Goal: Task Accomplishment & Management: Use online tool/utility

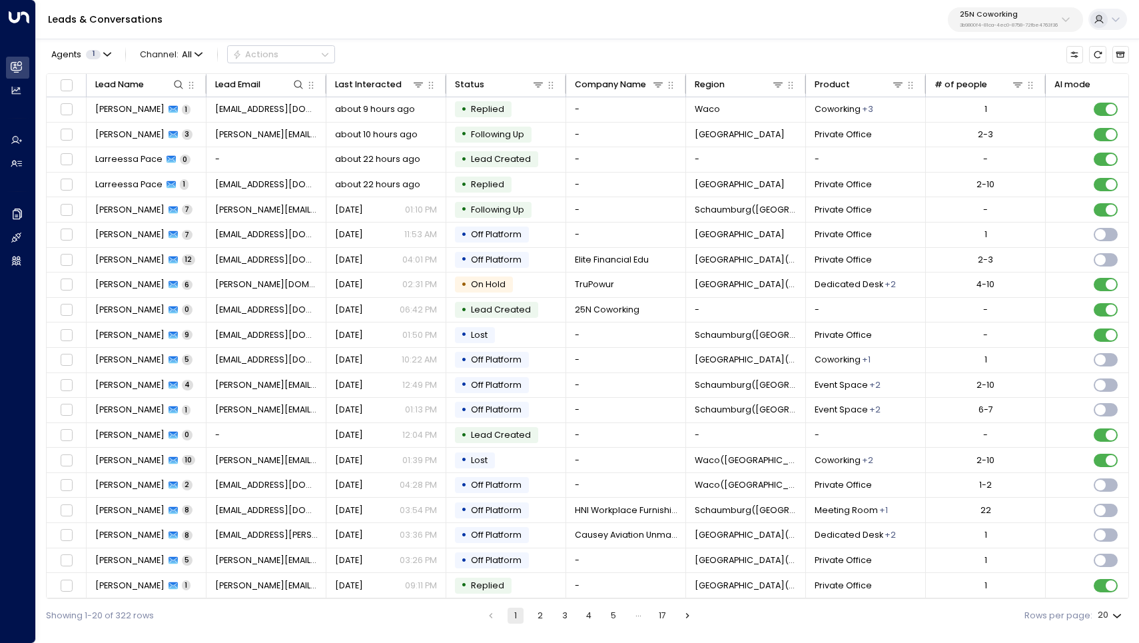
click at [1035, 23] on p "3b9800f4-81ca-4ec0-8758-72fbe4763f36" at bounding box center [1009, 25] width 98 height 5
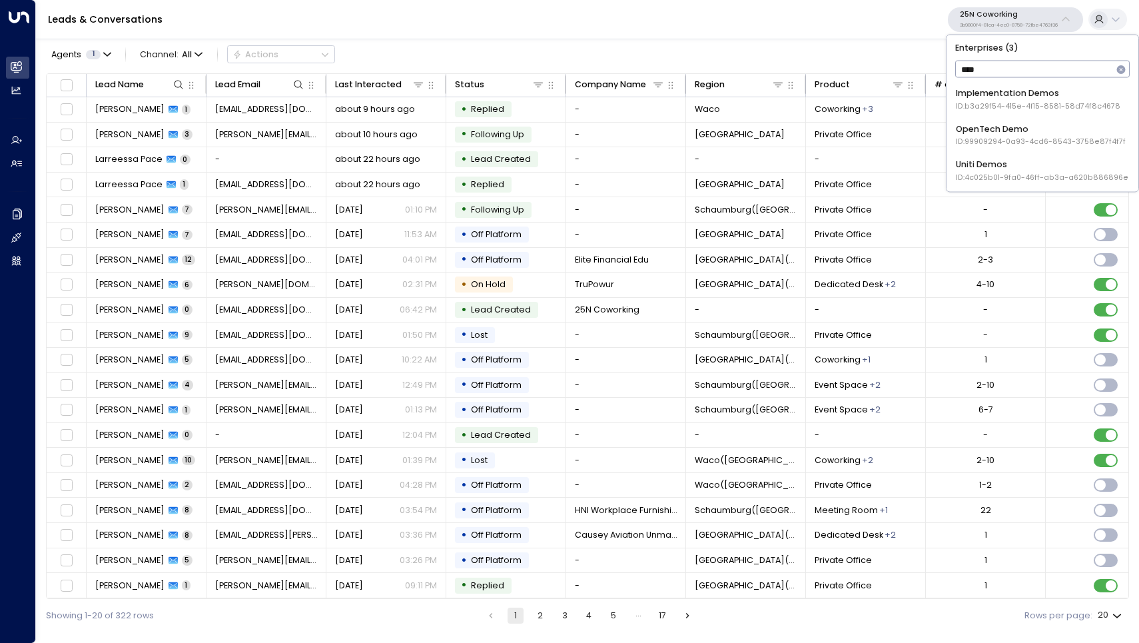
type input "****"
click at [981, 173] on span "ID: 4c025b01-9fa0-46ff-ab3a-a620b886896e" at bounding box center [1042, 177] width 173 height 11
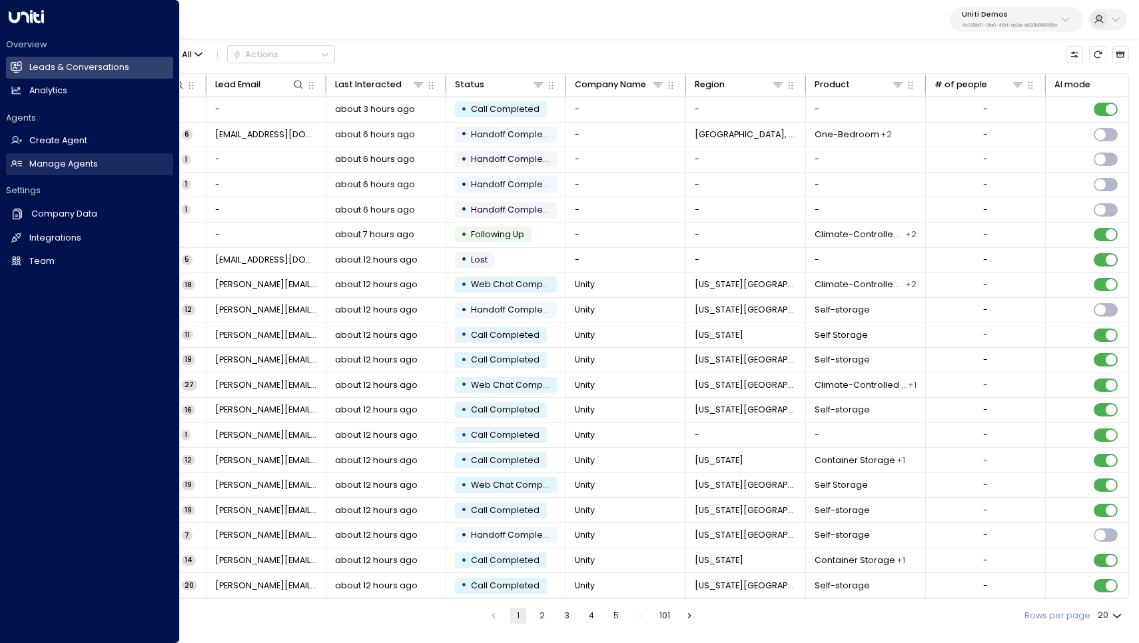
click at [53, 160] on h2 "Manage Agents" at bounding box center [63, 164] width 69 height 13
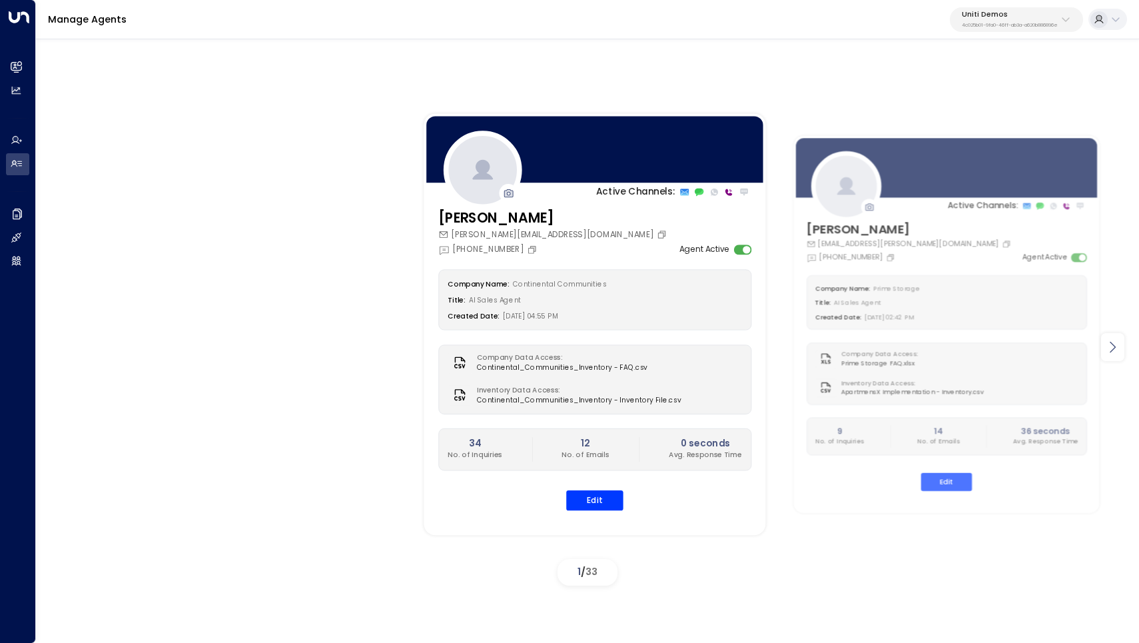
click at [1111, 353] on icon at bounding box center [1113, 347] width 16 height 16
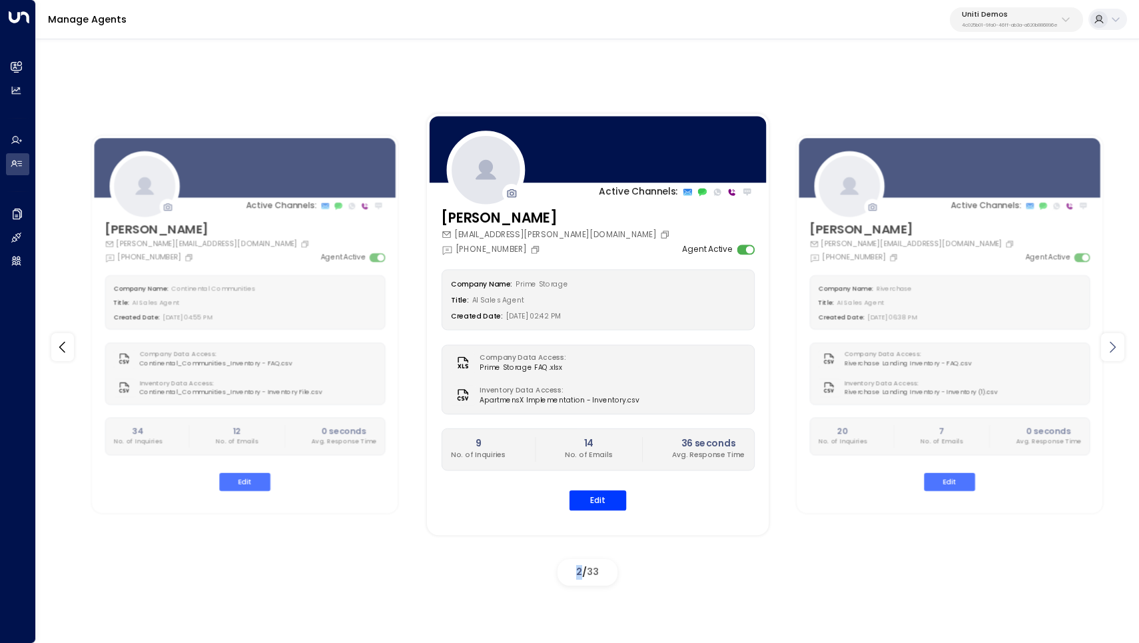
click at [1111, 353] on icon at bounding box center [1113, 347] width 16 height 16
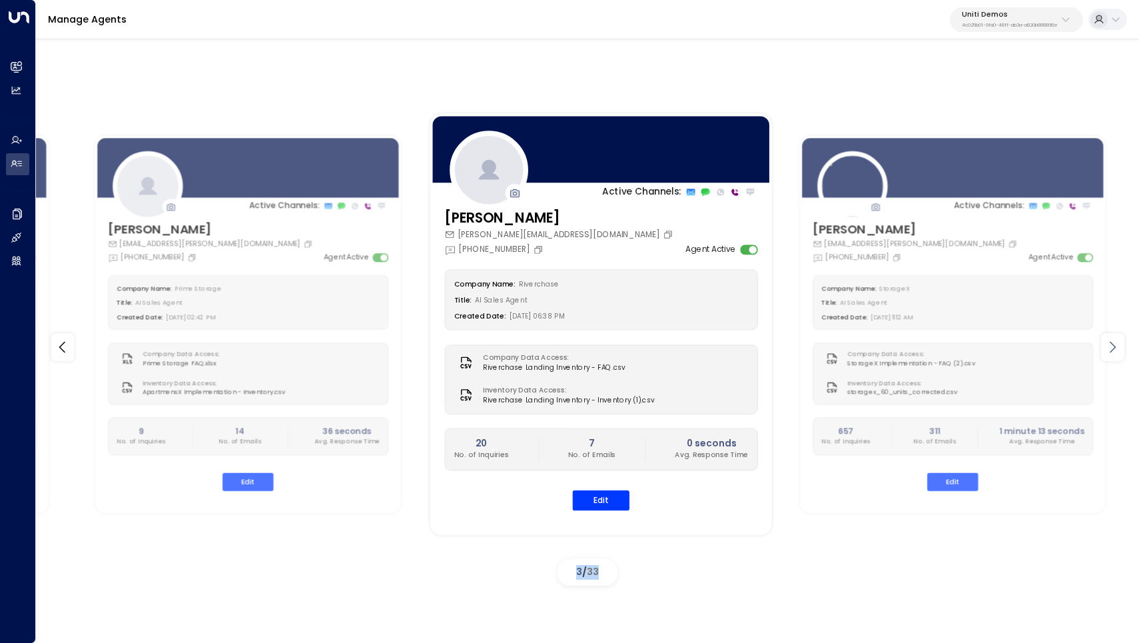
click at [1111, 353] on icon at bounding box center [1113, 347] width 16 height 16
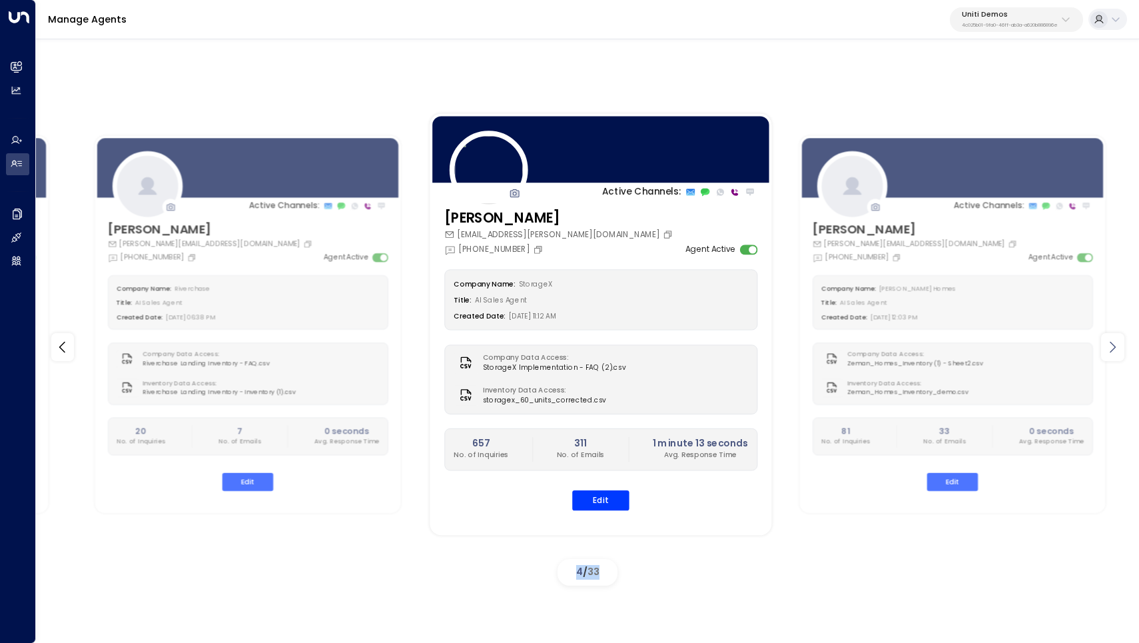
click at [1111, 353] on icon at bounding box center [1113, 347] width 16 height 16
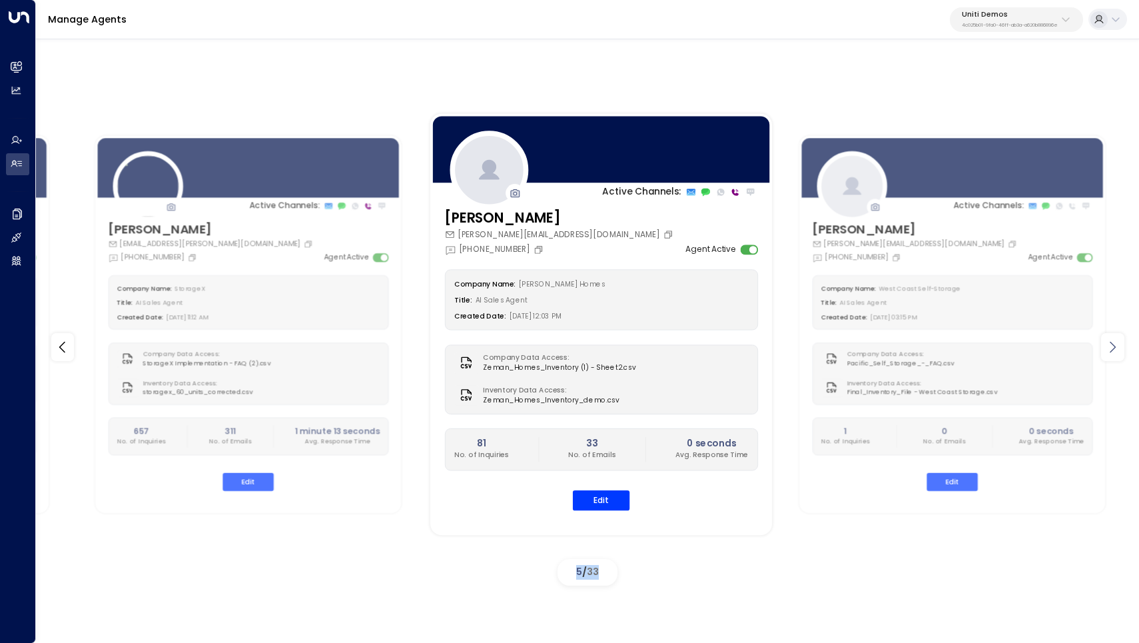
click at [1111, 353] on icon at bounding box center [1113, 347] width 16 height 16
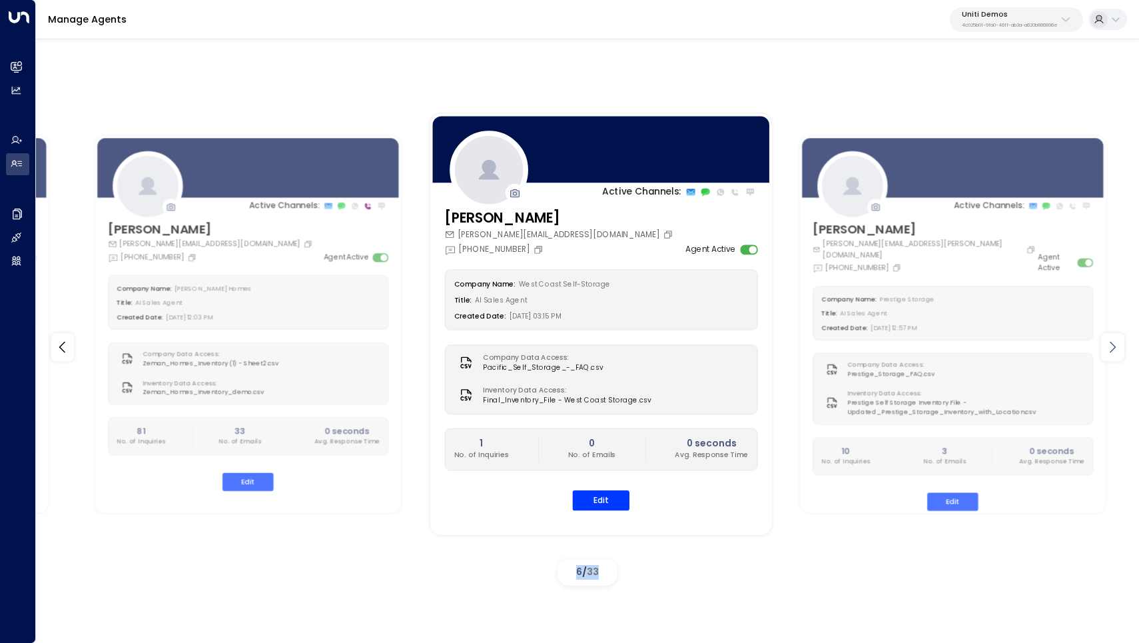
click at [1111, 353] on icon at bounding box center [1113, 347] width 16 height 16
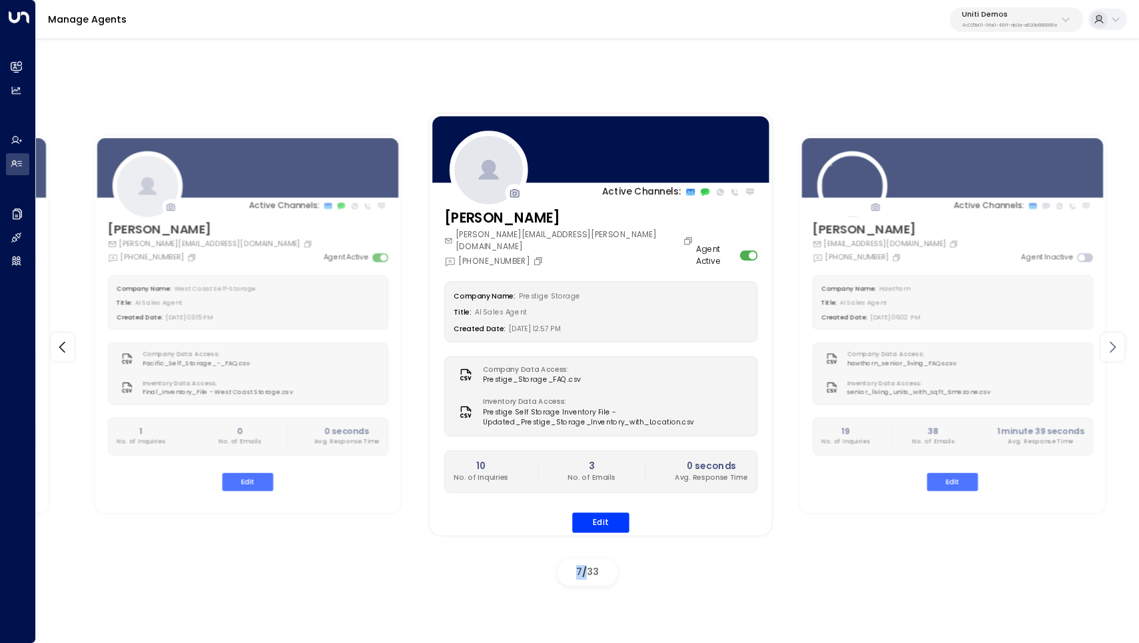
click at [1111, 353] on icon at bounding box center [1113, 347] width 16 height 16
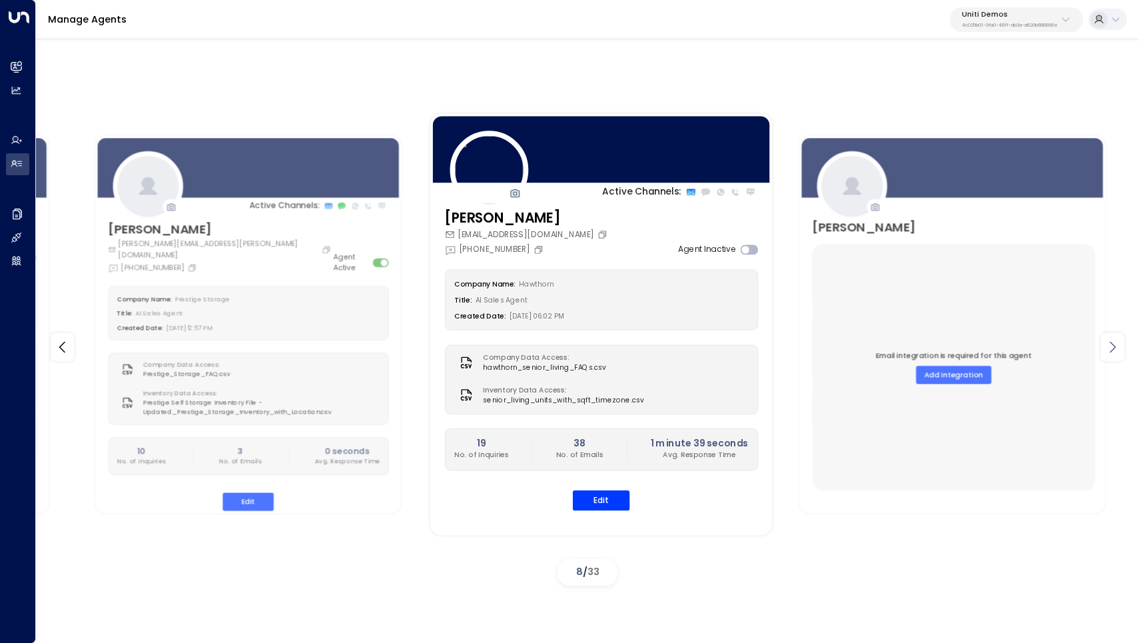
click at [1111, 353] on icon at bounding box center [1113, 347] width 16 height 16
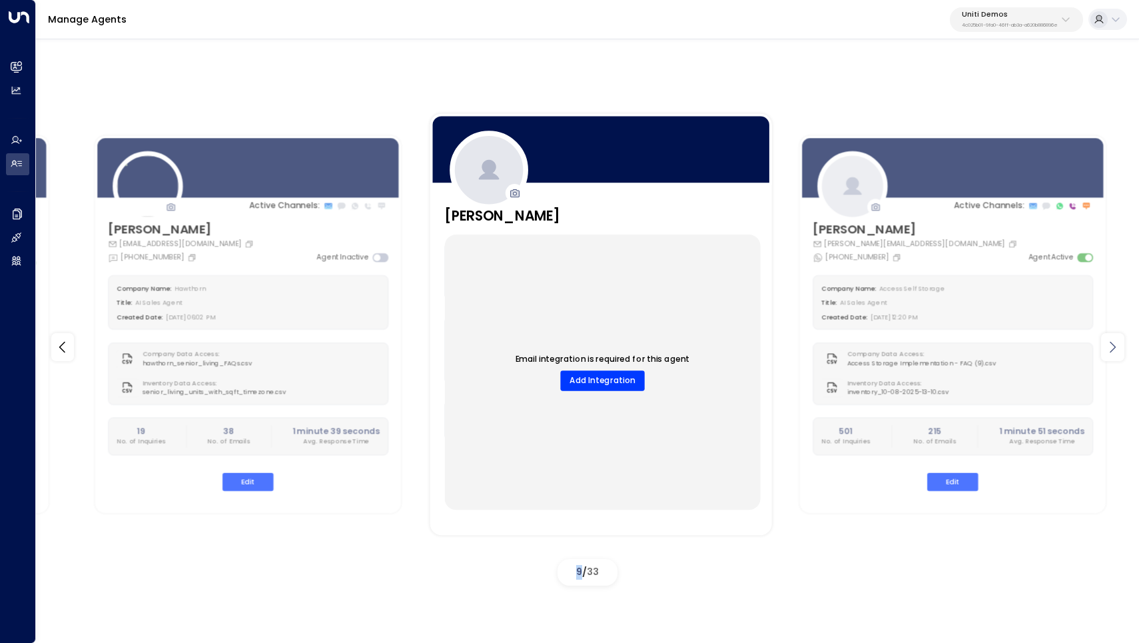
click at [1111, 353] on icon at bounding box center [1113, 347] width 16 height 16
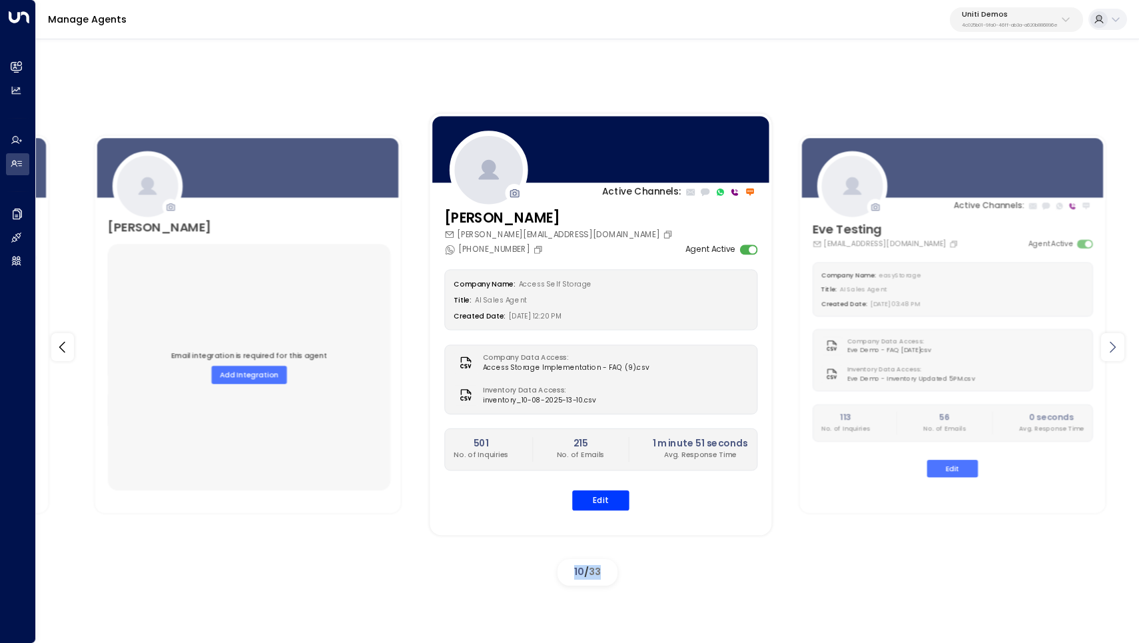
click at [1111, 353] on icon at bounding box center [1113, 347] width 16 height 16
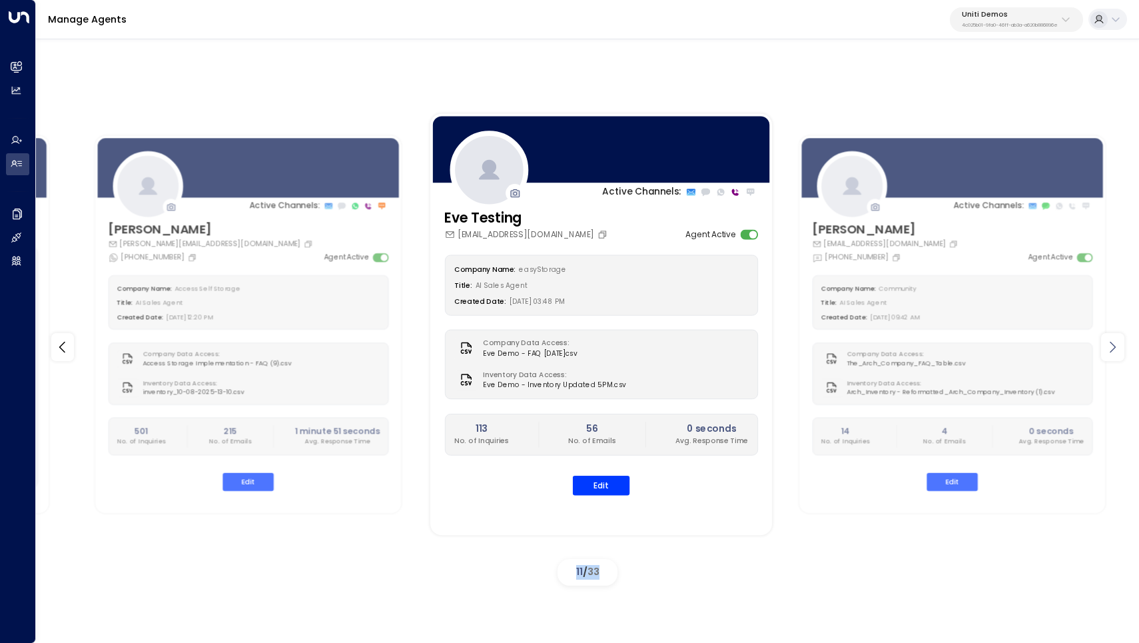
click at [1111, 353] on icon at bounding box center [1113, 347] width 16 height 16
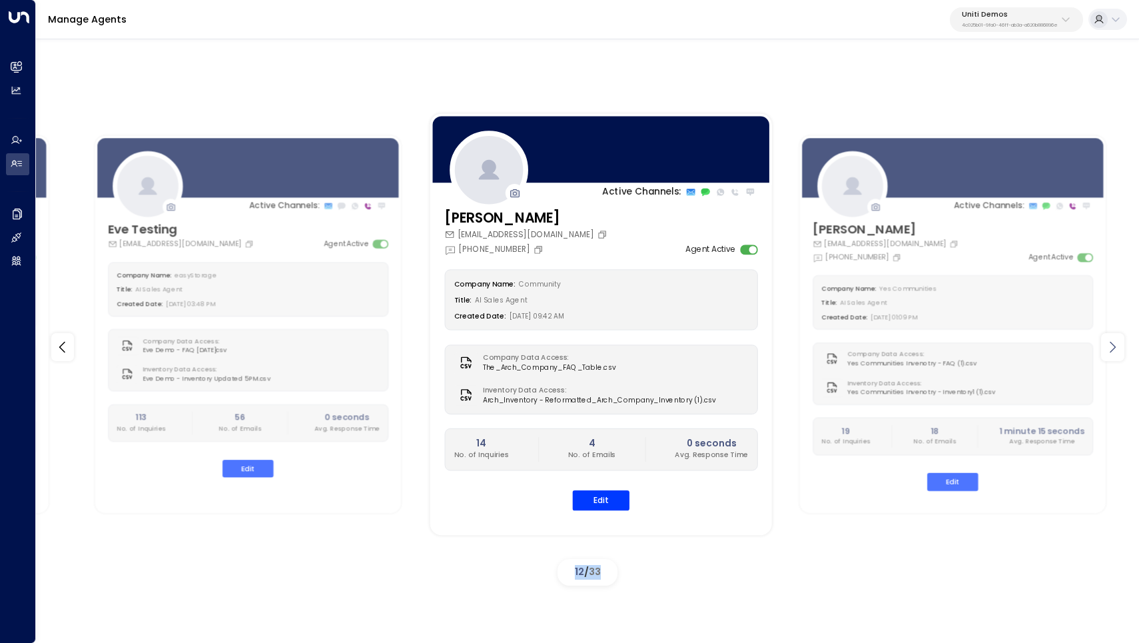
click at [1111, 353] on icon at bounding box center [1113, 347] width 16 height 16
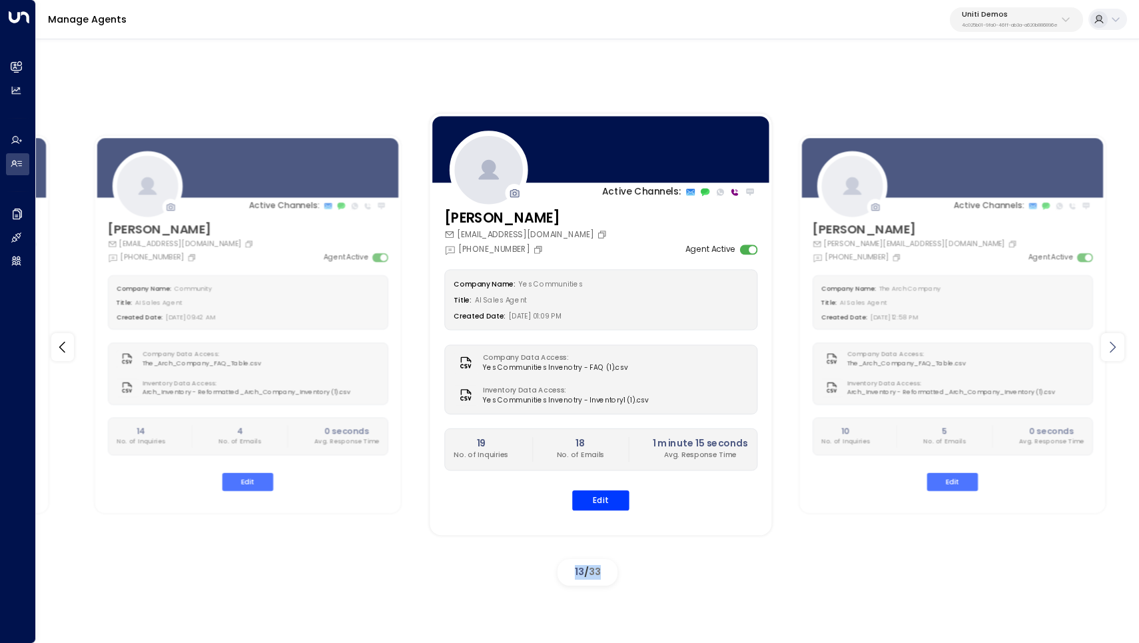
click at [1111, 353] on icon at bounding box center [1113, 347] width 16 height 16
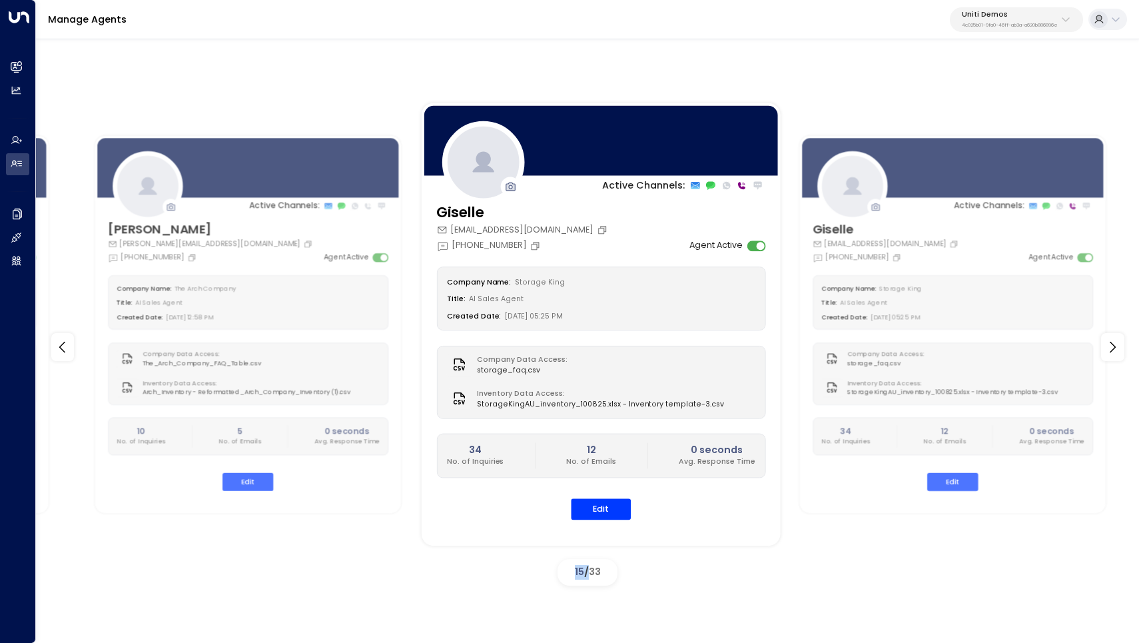
click at [670, 402] on span "StorageKingAU_inventory_100825.xlsx - Inventory template-3.csv" at bounding box center [600, 404] width 247 height 11
click at [601, 500] on button "Edit" at bounding box center [601, 509] width 60 height 21
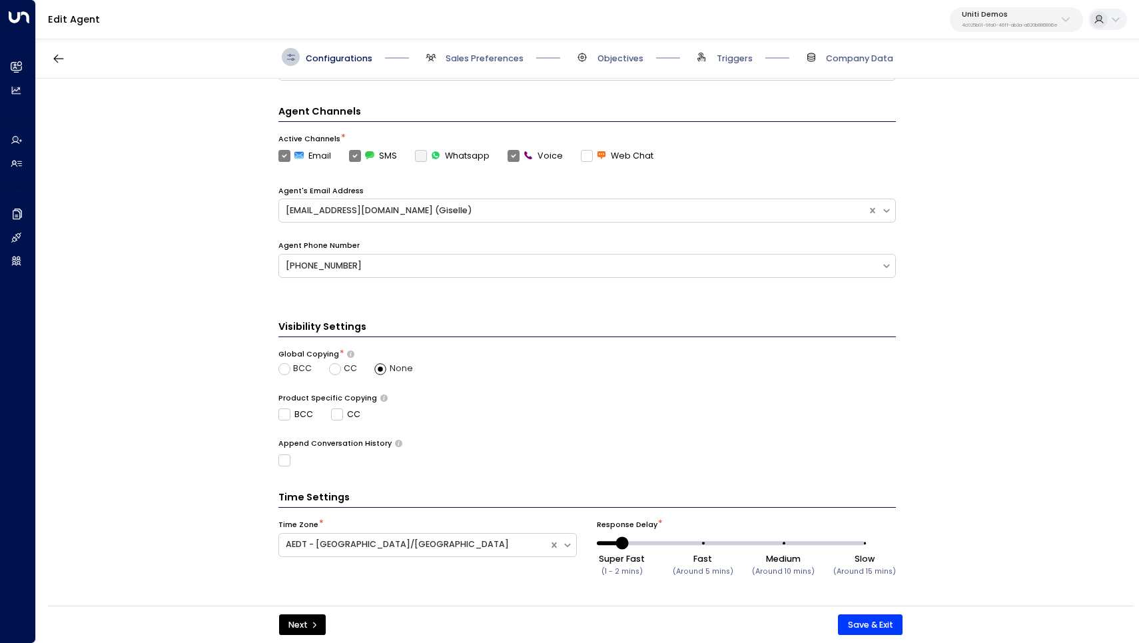
scroll to position [333, 0]
click at [670, 278] on div "Agent Phone Number +19093181424" at bounding box center [587, 268] width 618 height 55
click at [670, 264] on div "+19093181424" at bounding box center [580, 266] width 589 height 13
click at [652, 382] on div "Visibility Settings Global Copying * BCC CC None Product Specific Copying BCC C…" at bounding box center [587, 393] width 618 height 147
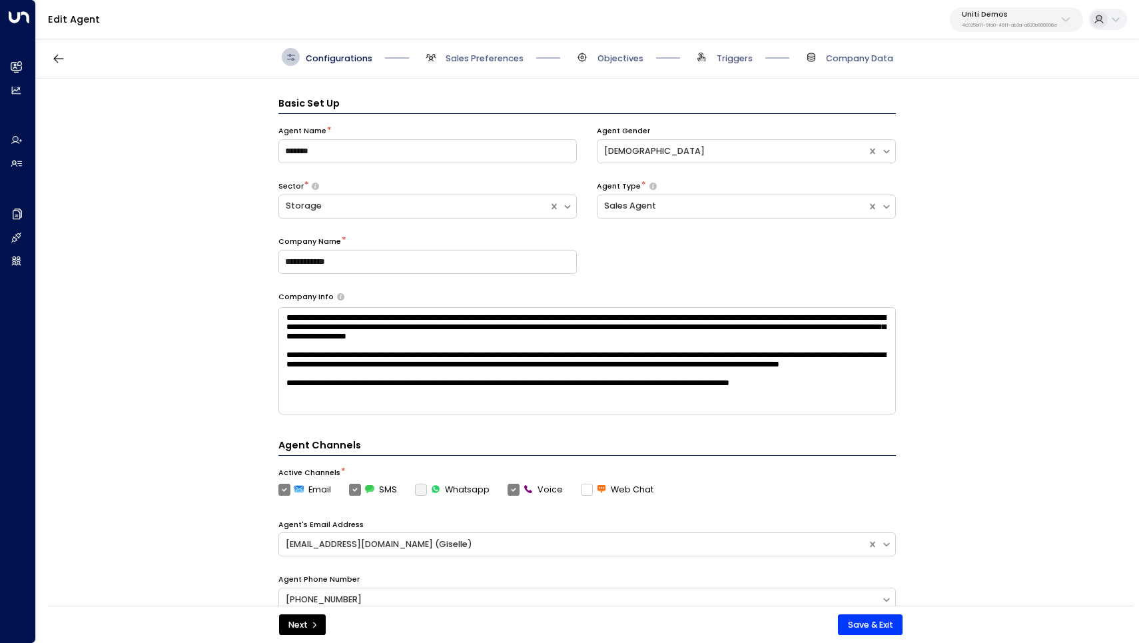
scroll to position [0, 0]
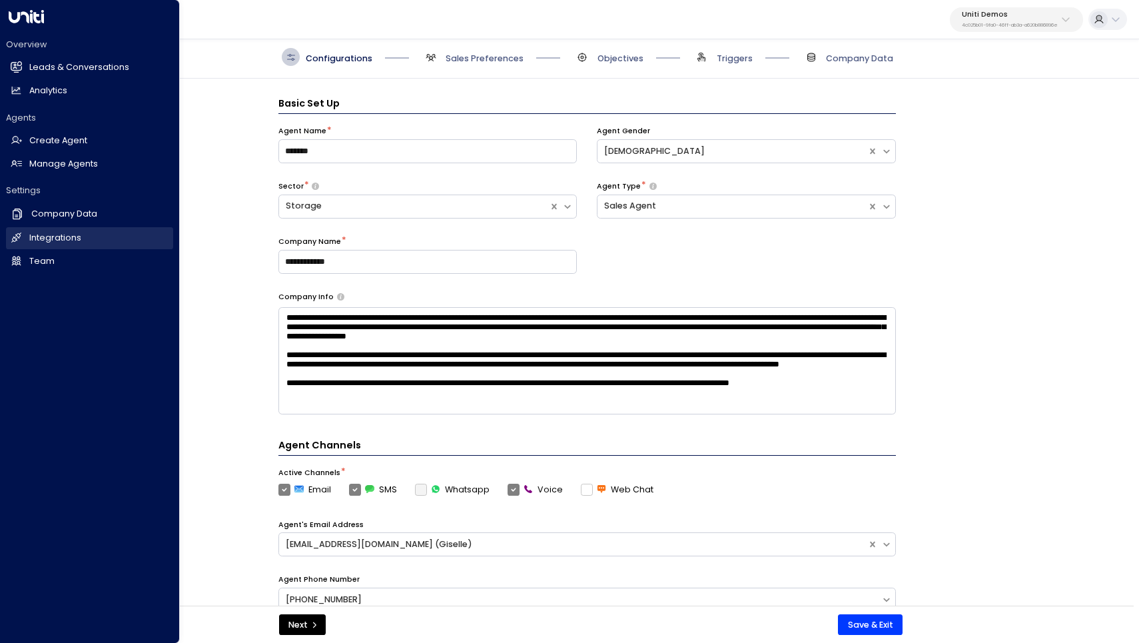
click at [42, 235] on h2 "Integrations" at bounding box center [55, 238] width 52 height 13
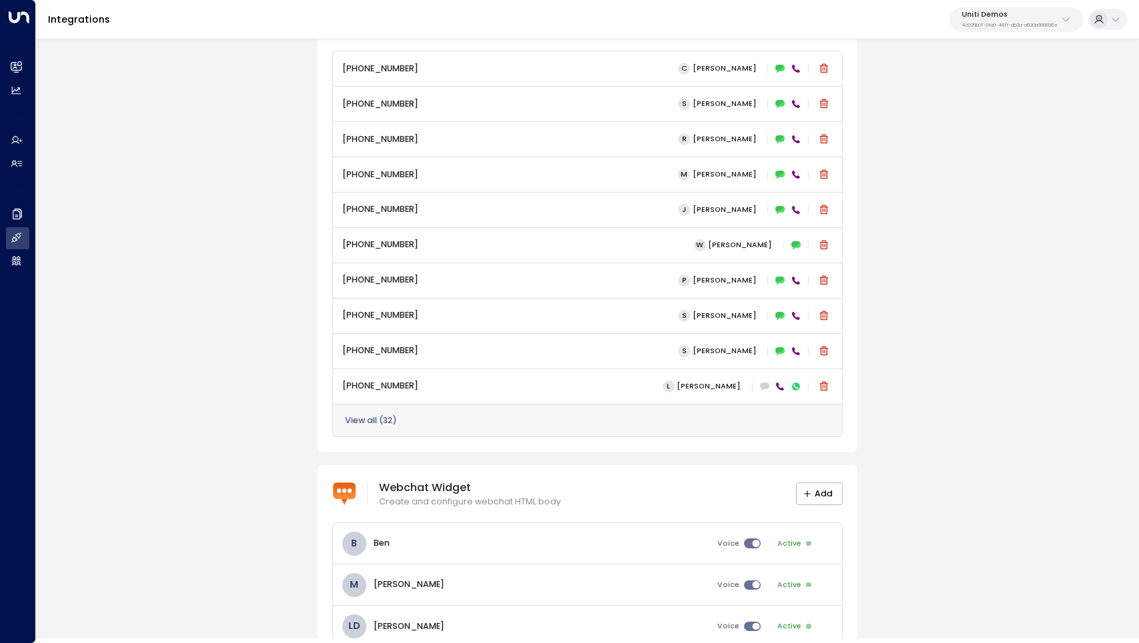
scroll to position [676, 0]
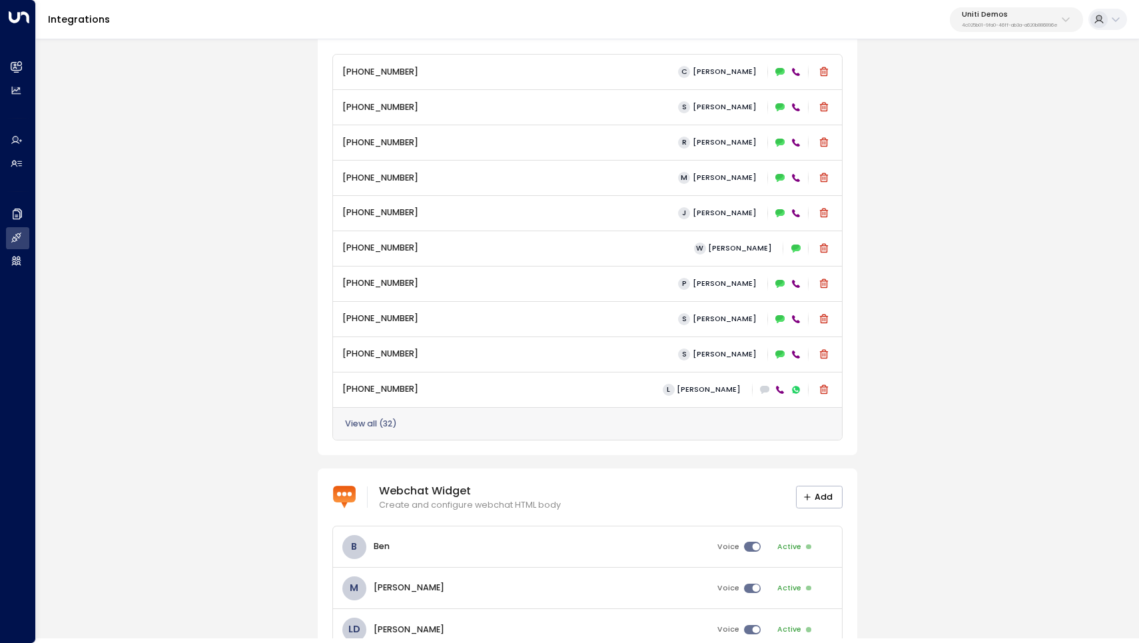
click at [386, 412] on div "View all ( 32 )" at bounding box center [588, 423] width 510 height 33
click at [370, 430] on div "View all ( 32 )" at bounding box center [588, 423] width 510 height 33
click at [370, 424] on button "View all ( 32 )" at bounding box center [371, 423] width 52 height 9
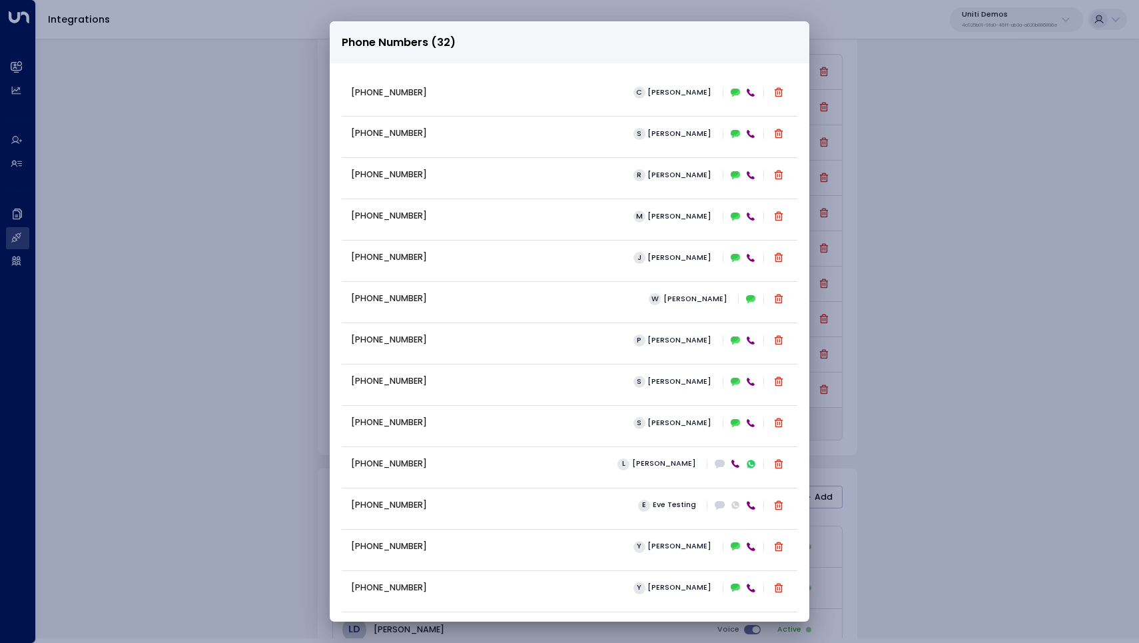
click at [214, 174] on div "Phone Numbers (32) +16306569076 C Carey +13322917871 S Sarah +16194326046 R Ray…" at bounding box center [569, 321] width 1139 height 643
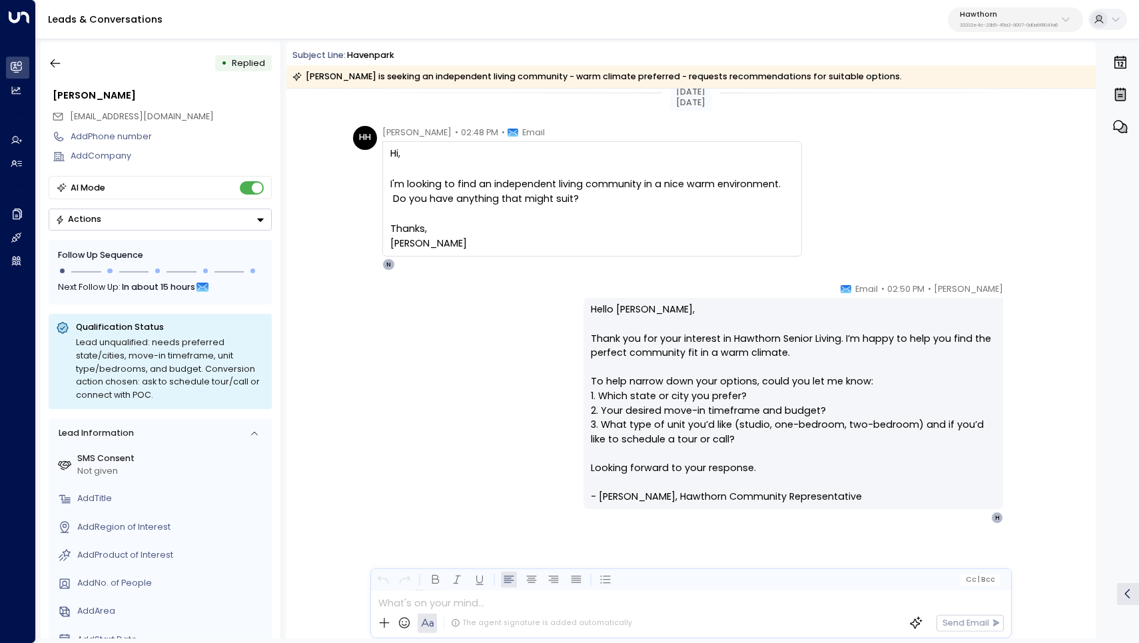
scroll to position [16, 0]
click at [55, 57] on icon "button" at bounding box center [55, 63] width 13 height 13
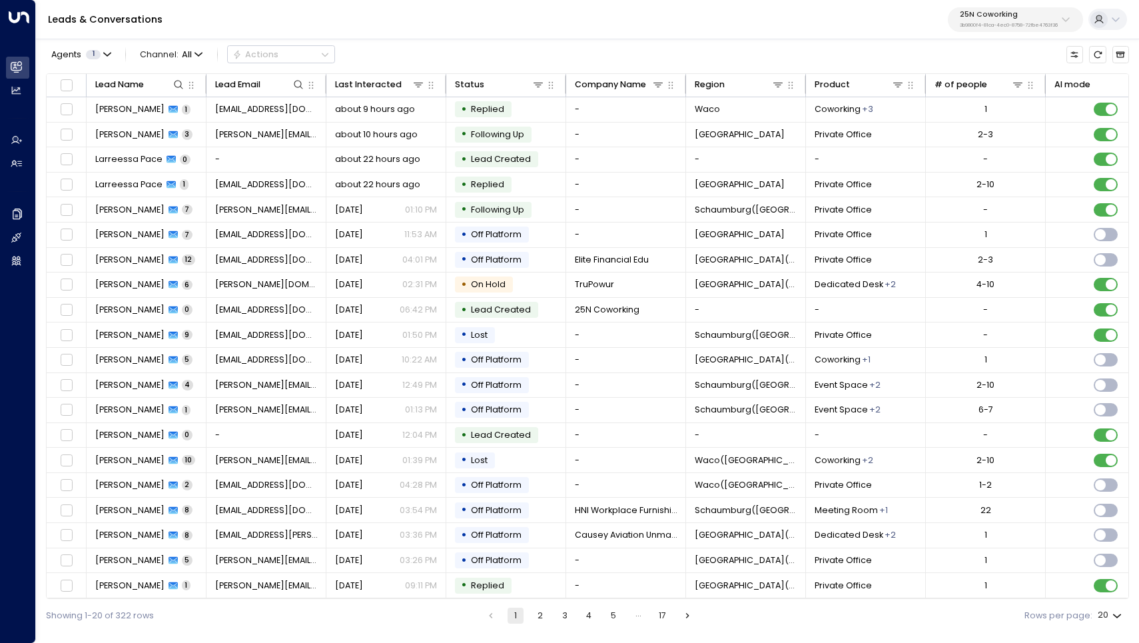
click at [1028, 23] on p "3b9800f4-81ca-4ec0-8758-72fbe4763f36" at bounding box center [1009, 25] width 98 height 5
type input "*********"
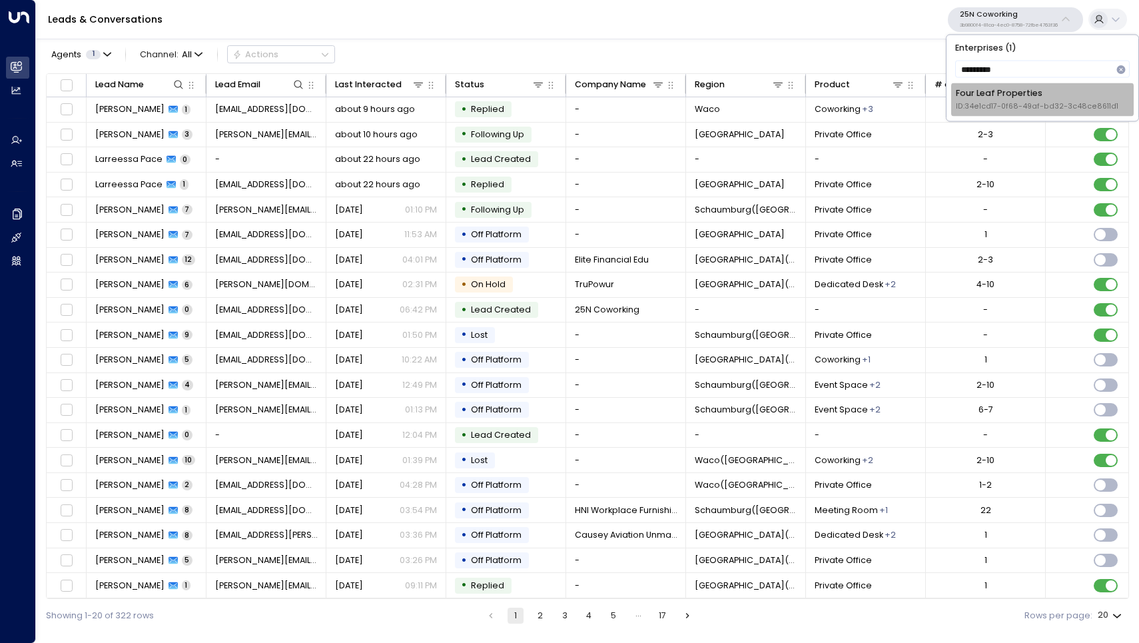
click at [1009, 89] on div "Four Leaf Properties ID: 34e1cd17-0f68-49af-bd32-3c48ce8611d1" at bounding box center [1037, 99] width 163 height 25
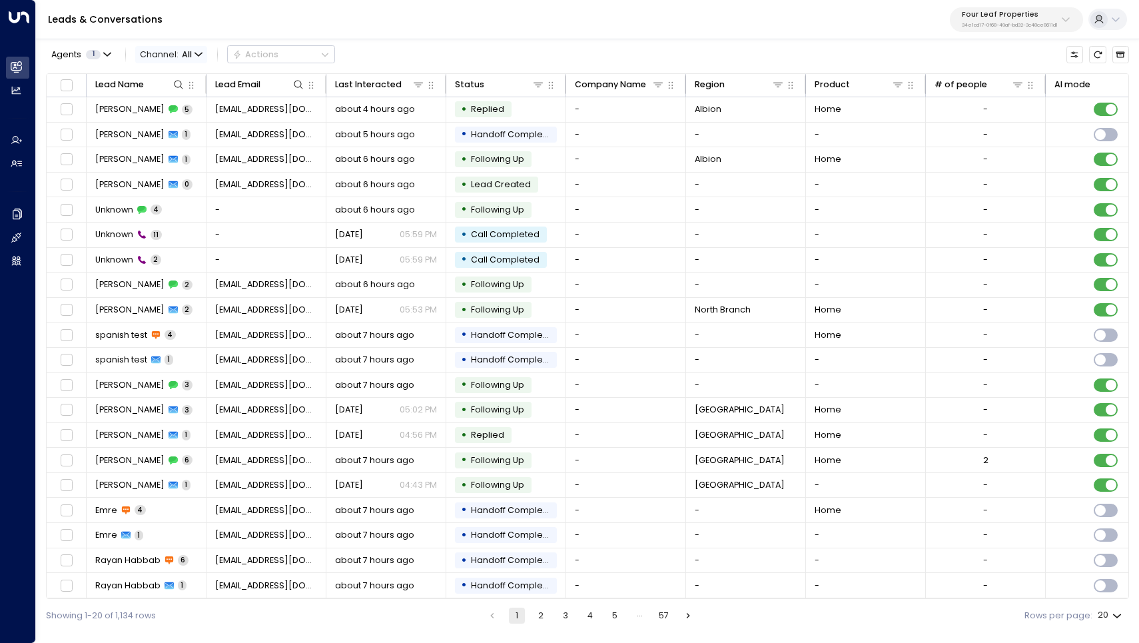
click at [200, 53] on icon "button" at bounding box center [198, 54] width 7 height 3
click at [183, 147] on span "WhatsApp" at bounding box center [172, 149] width 47 height 13
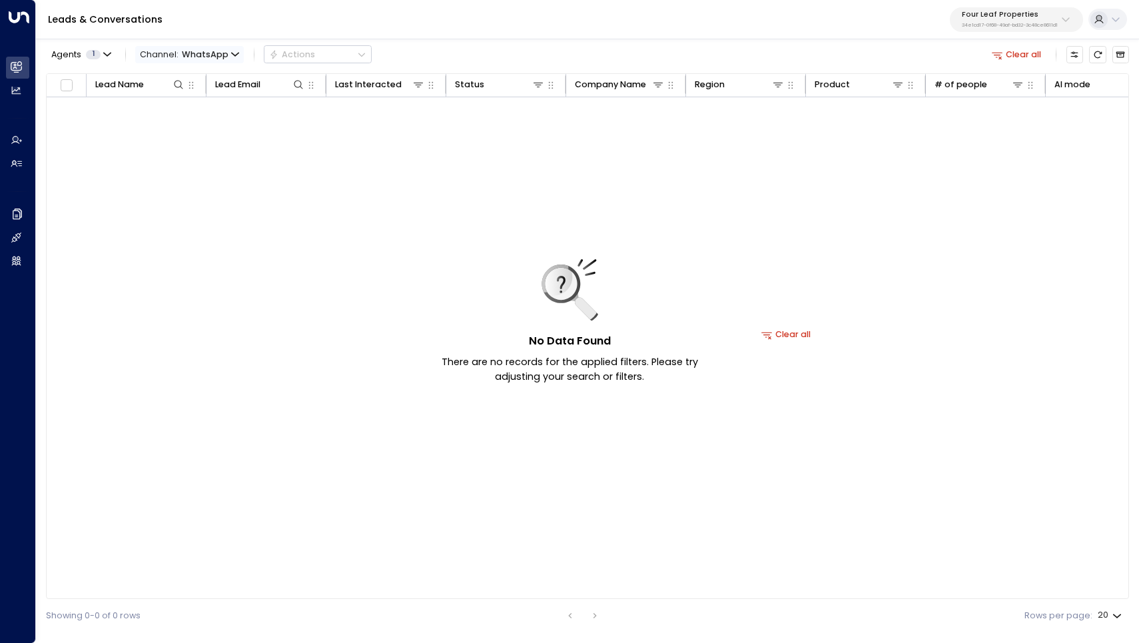
click at [237, 52] on span "Channel: WhatsApp" at bounding box center [189, 54] width 109 height 17
click at [186, 167] on span "Web Chat" at bounding box center [171, 173] width 44 height 13
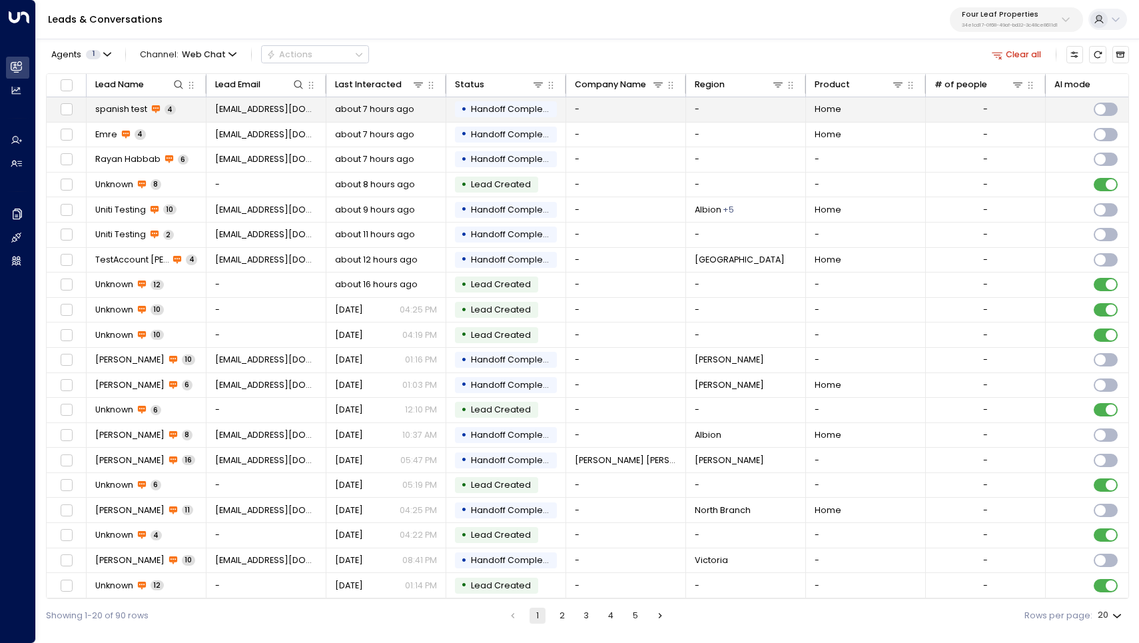
click at [112, 115] on span "spanish test" at bounding box center [121, 109] width 52 height 12
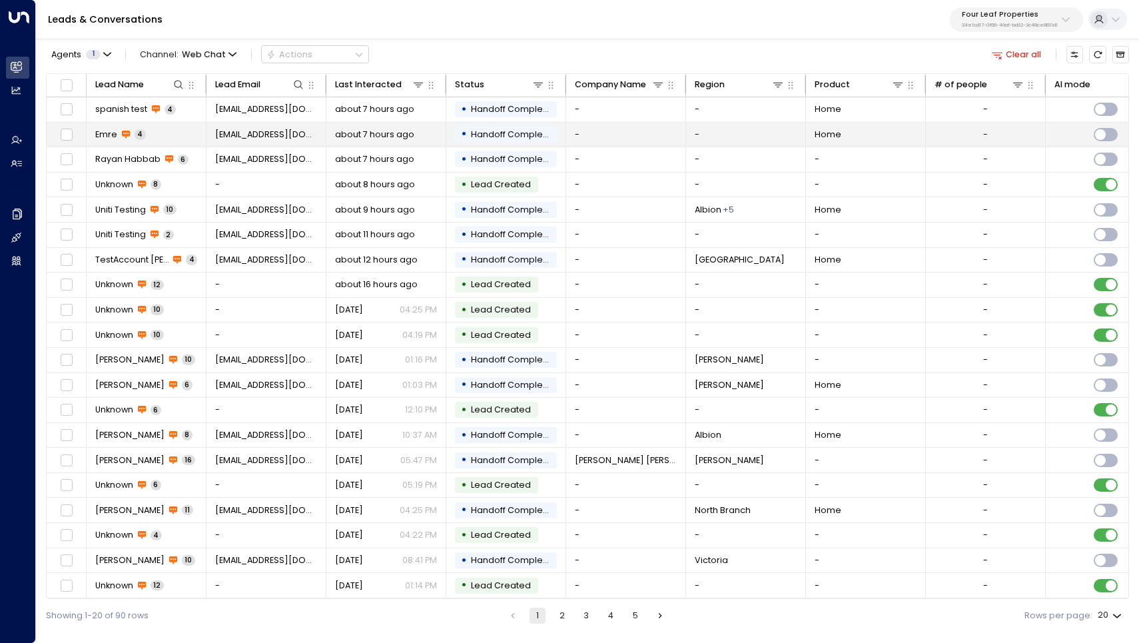
click at [182, 134] on td "Emre 4" at bounding box center [147, 135] width 120 height 25
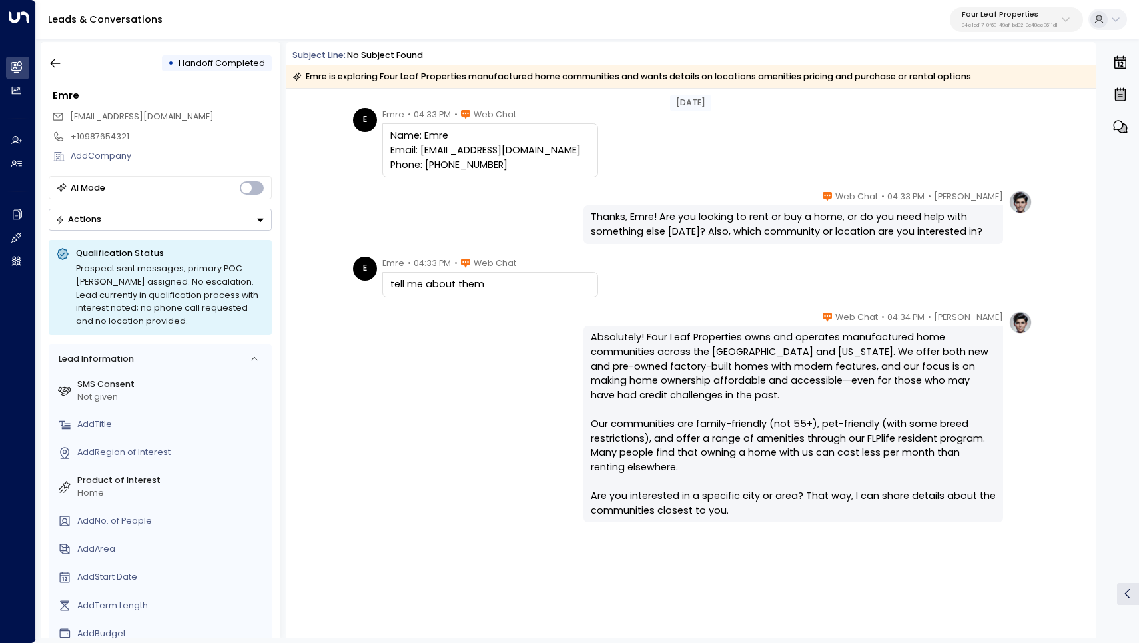
scroll to position [33, 0]
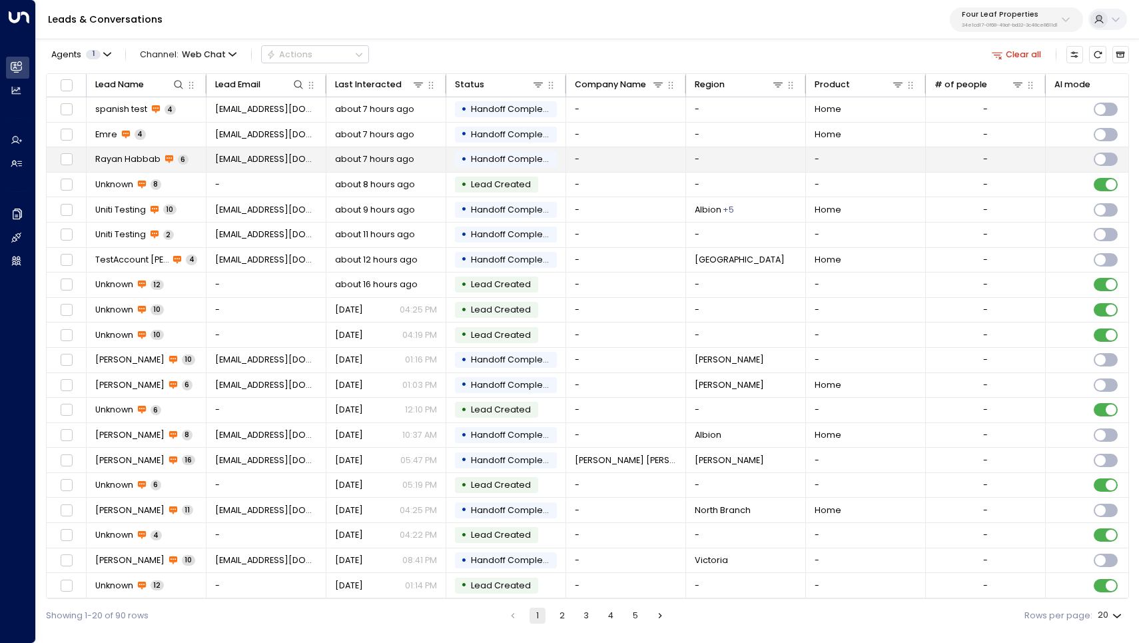
click at [238, 164] on span "[EMAIL_ADDRESS][DOMAIN_NAME]" at bounding box center [266, 159] width 103 height 12
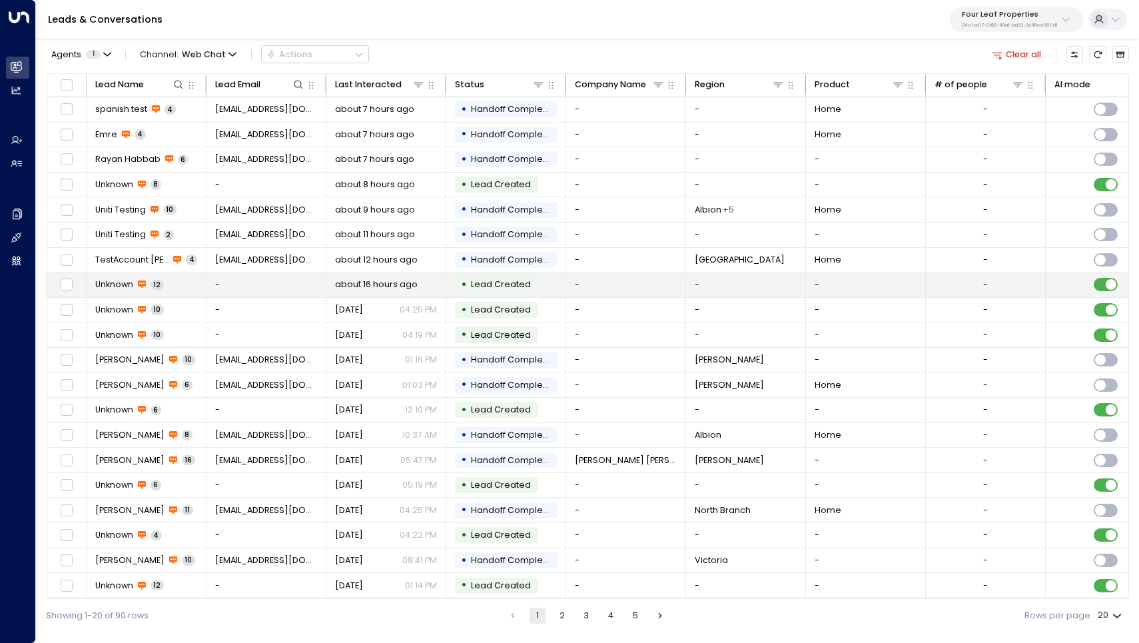
click at [186, 285] on td "Unknown 12" at bounding box center [147, 284] width 120 height 25
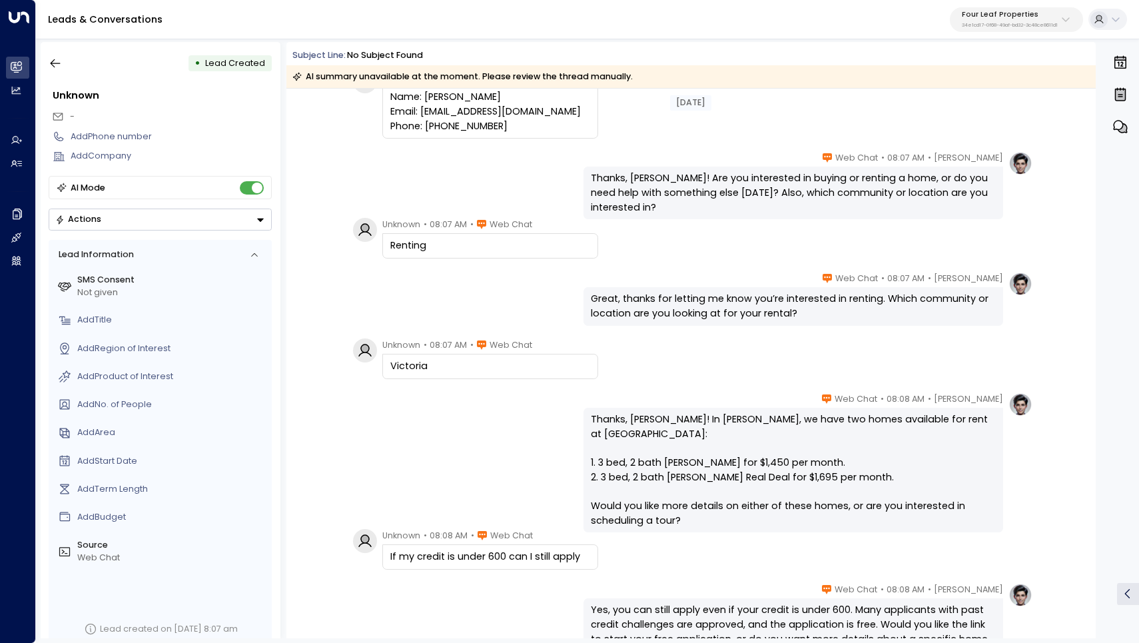
scroll to position [57, 0]
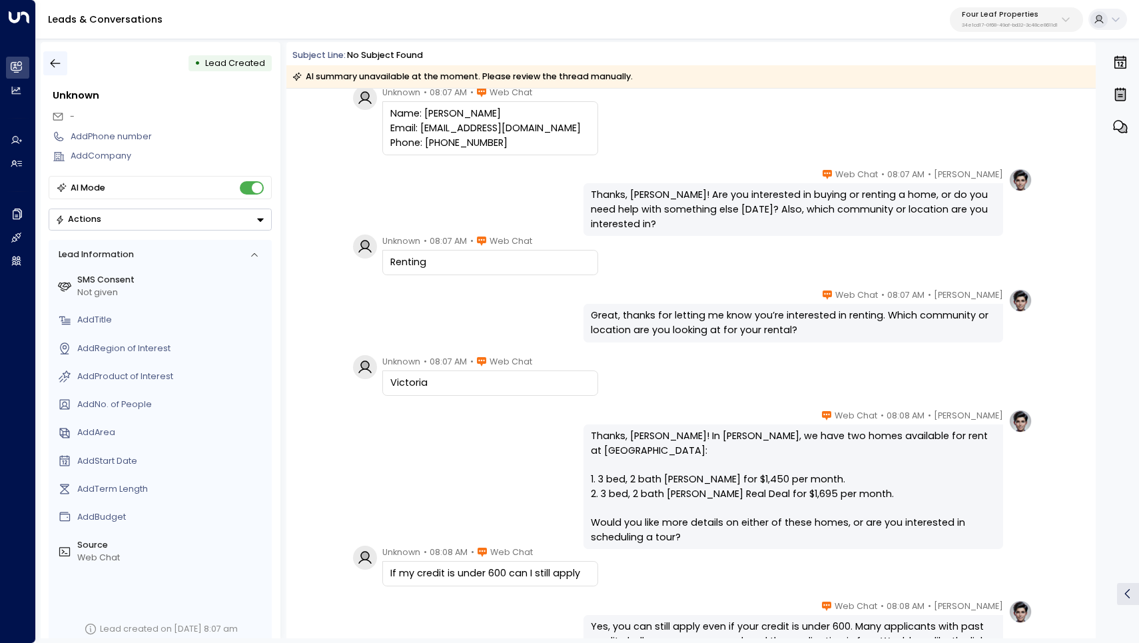
click at [57, 59] on icon "button" at bounding box center [55, 63] width 13 height 13
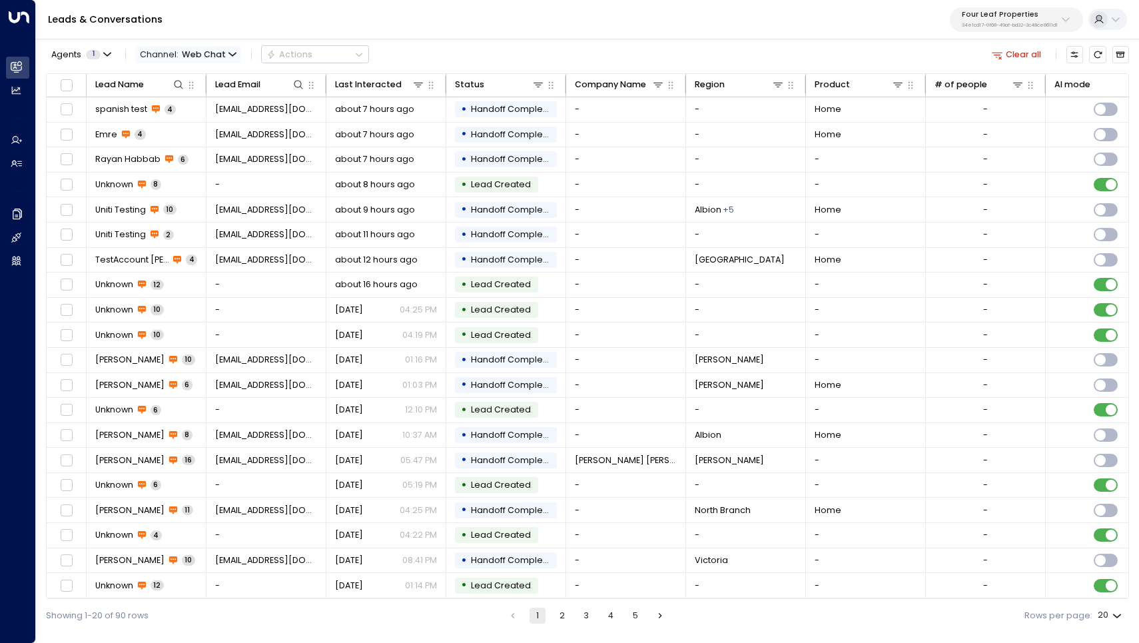
click at [232, 57] on icon "button" at bounding box center [233, 55] width 8 height 8
click at [190, 85] on p "All" at bounding box center [176, 79] width 55 height 13
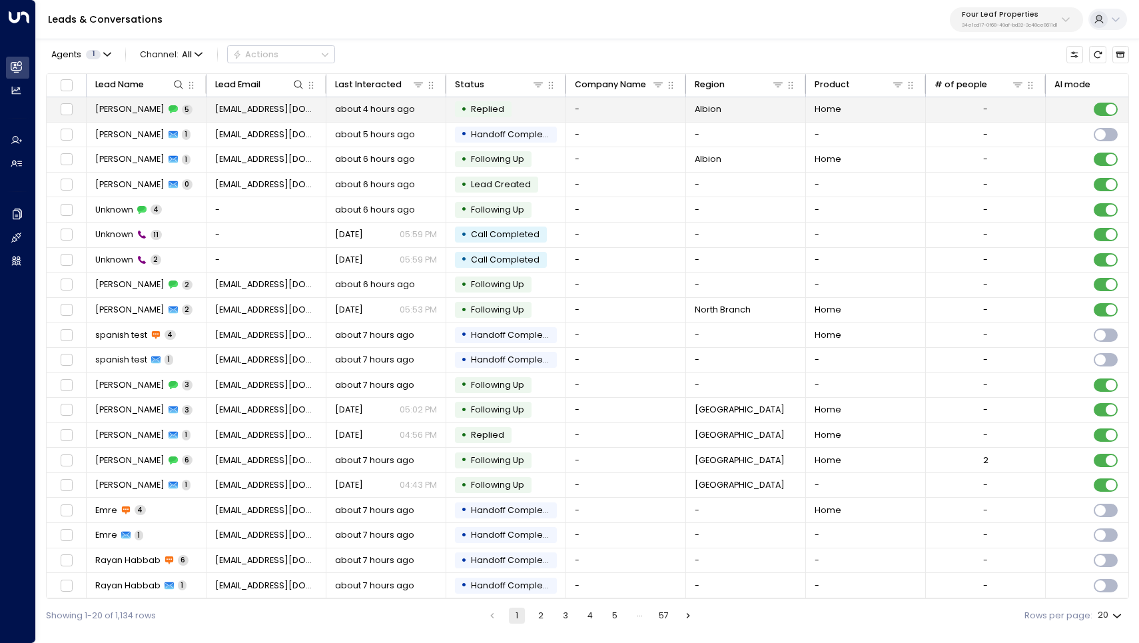
click at [121, 106] on span "[PERSON_NAME]" at bounding box center [129, 109] width 69 height 12
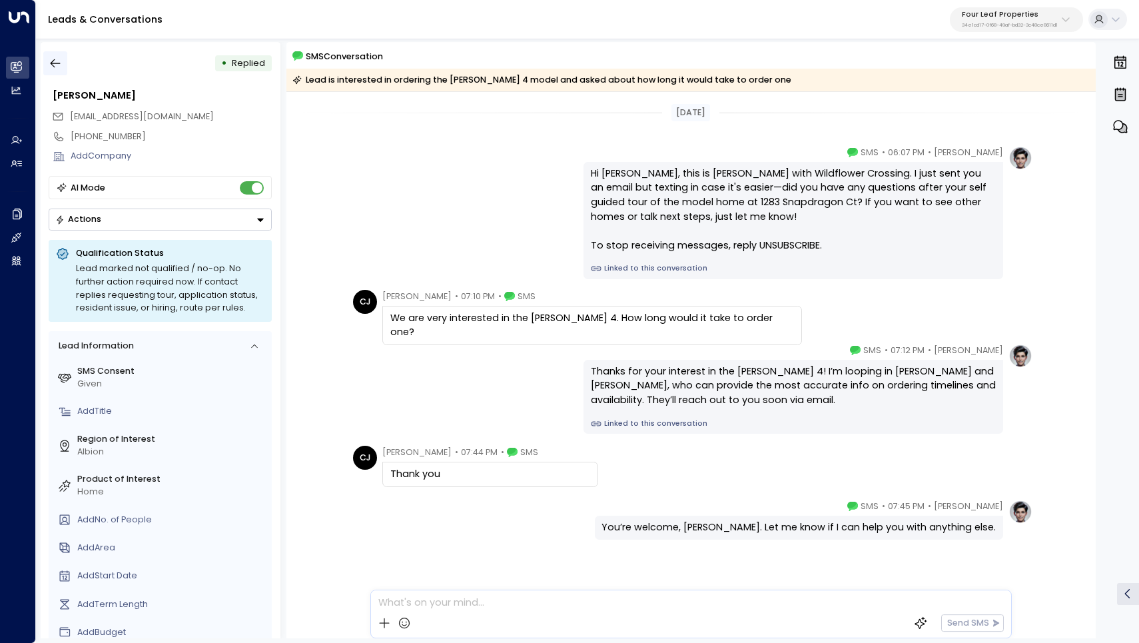
click at [53, 62] on icon "button" at bounding box center [56, 63] width 10 height 9
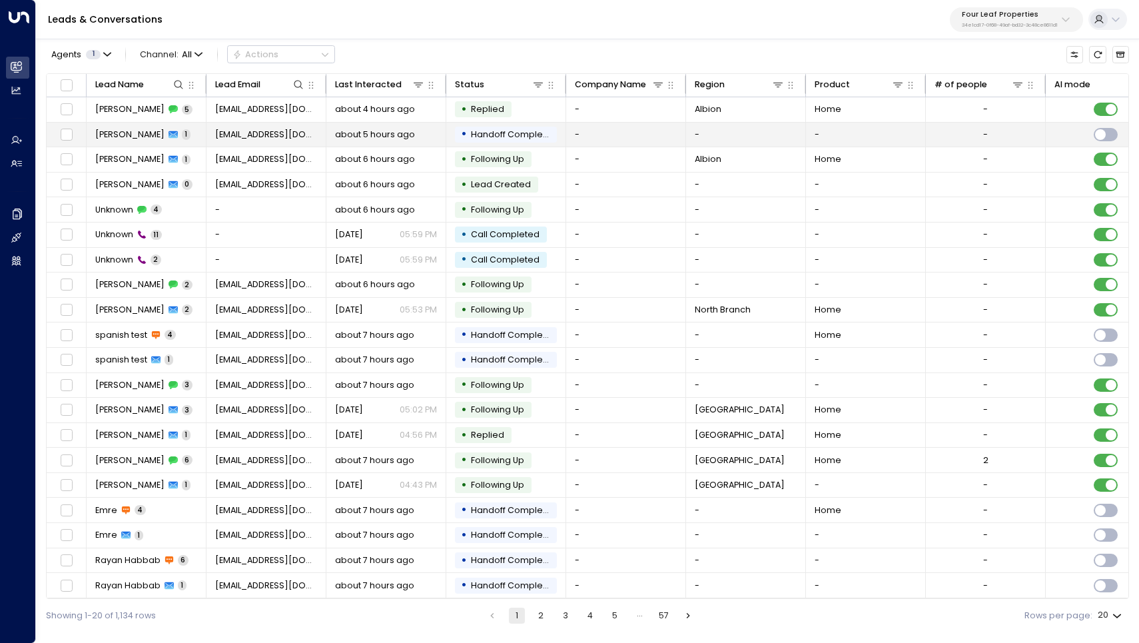
click at [117, 136] on span "[PERSON_NAME]" at bounding box center [129, 135] width 69 height 12
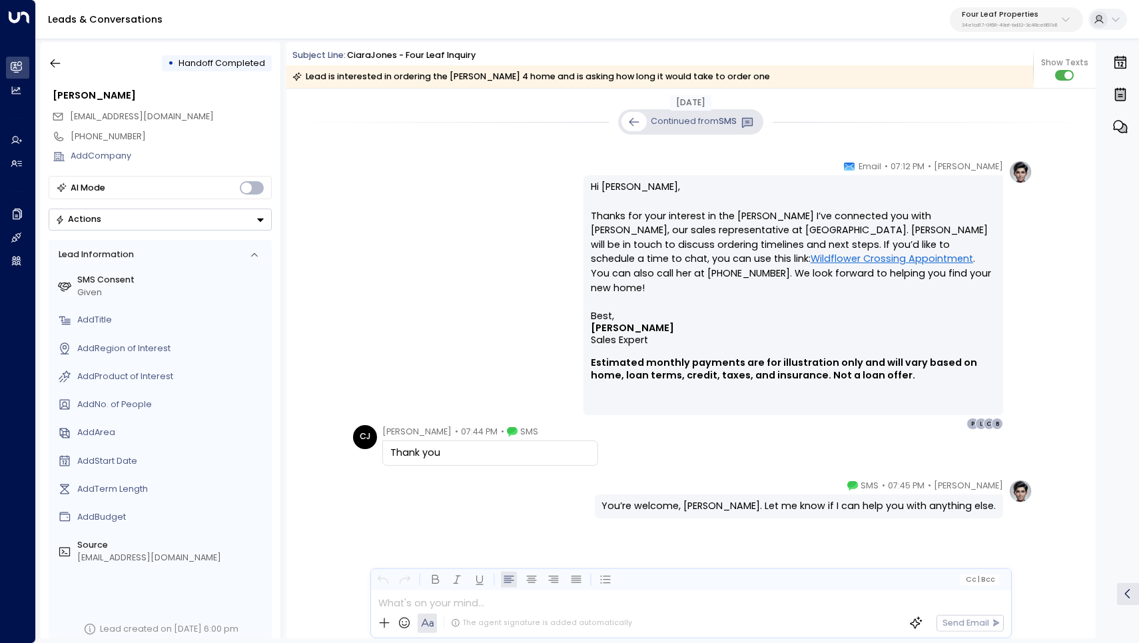
scroll to position [263, 0]
click at [57, 59] on icon "button" at bounding box center [55, 63] width 13 height 13
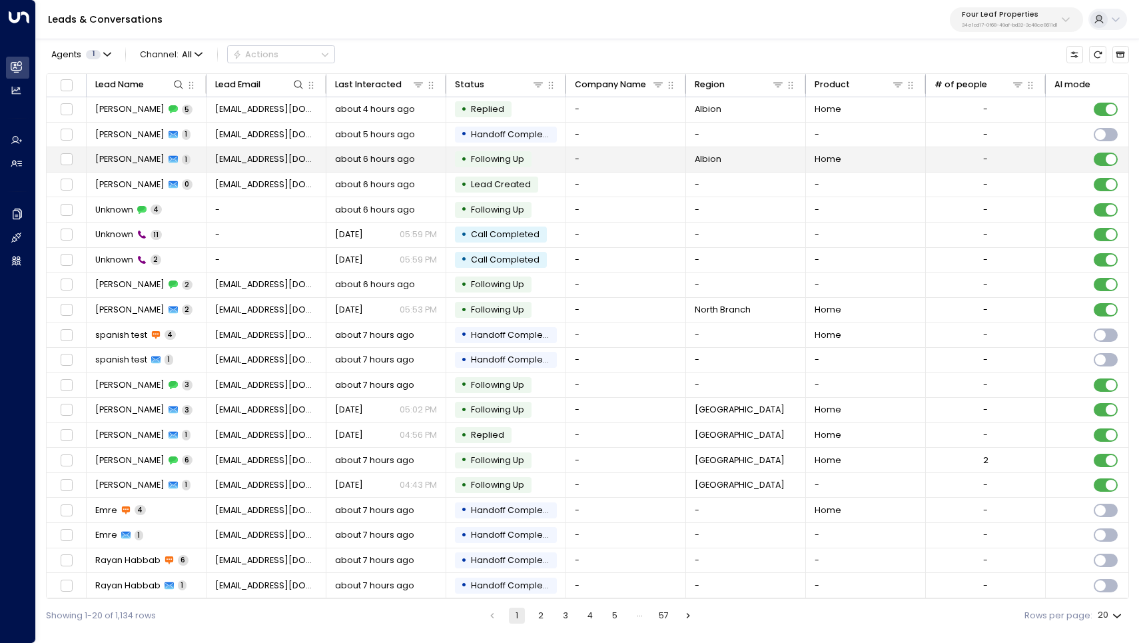
click at [130, 157] on span "[PERSON_NAME]" at bounding box center [129, 159] width 69 height 12
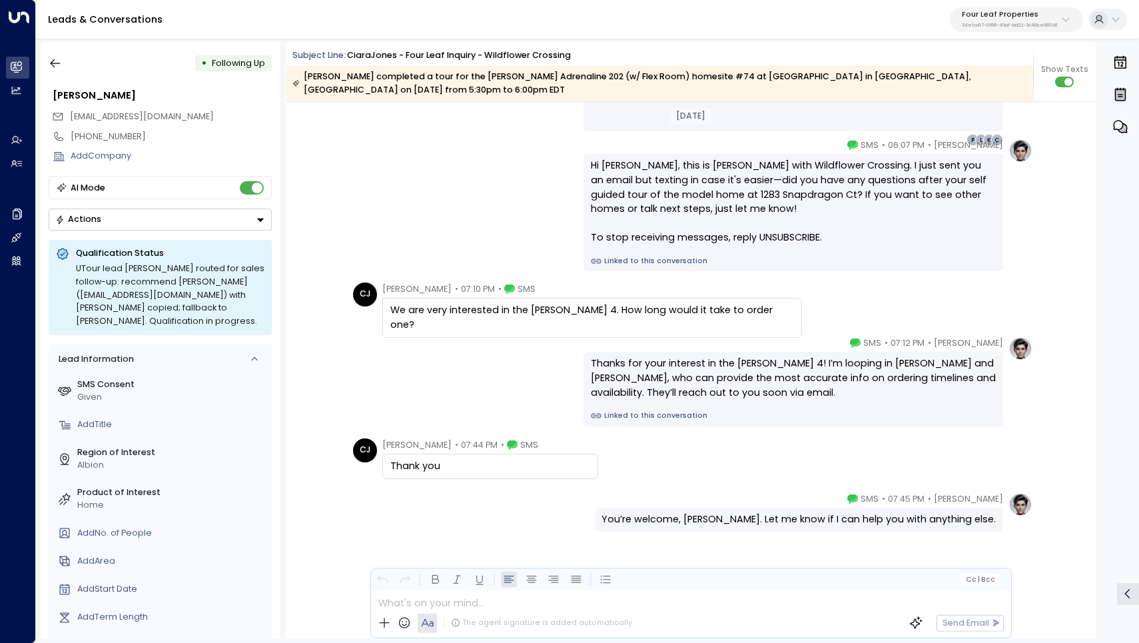
scroll to position [1899, 0]
click at [53, 65] on icon "button" at bounding box center [56, 63] width 10 height 9
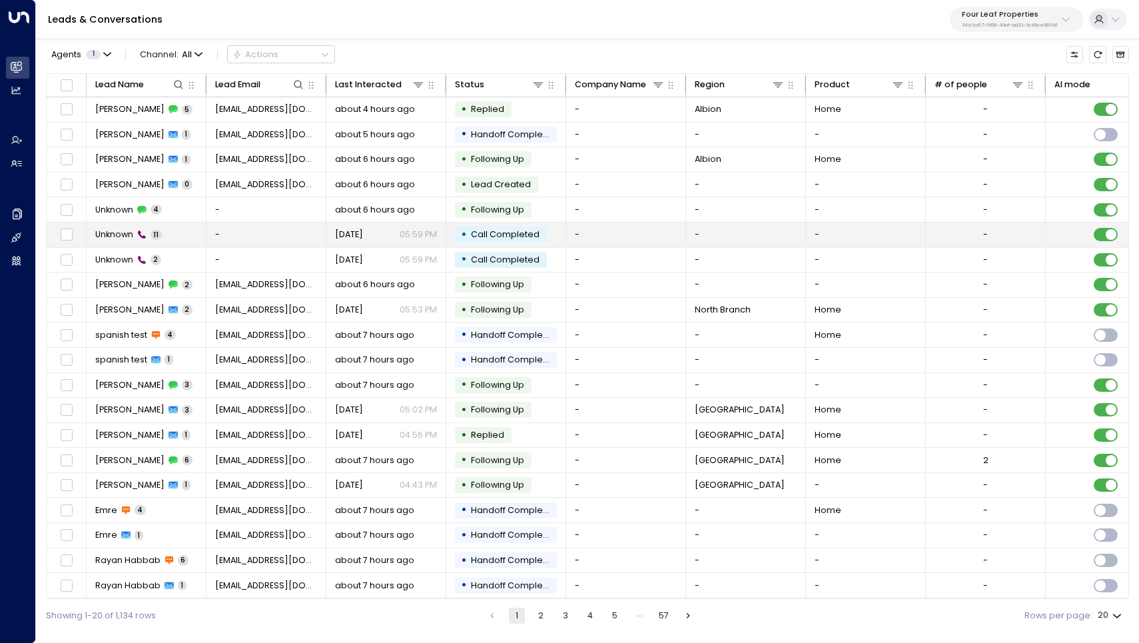
scroll to position [3, 0]
click at [127, 230] on span "Unknown" at bounding box center [114, 235] width 38 height 12
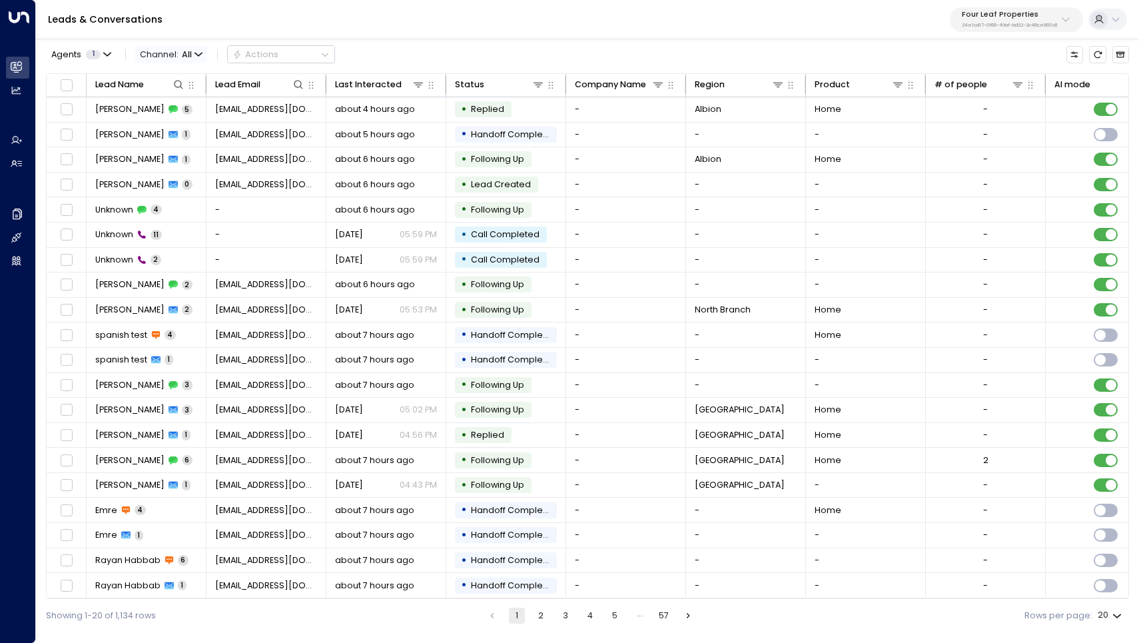
click at [199, 47] on span "Channel: All" at bounding box center [171, 54] width 72 height 17
click at [190, 77] on p "All" at bounding box center [176, 79] width 55 height 13
click at [196, 53] on icon "button" at bounding box center [199, 55] width 8 height 8
click at [196, 53] on div at bounding box center [569, 321] width 1139 height 643
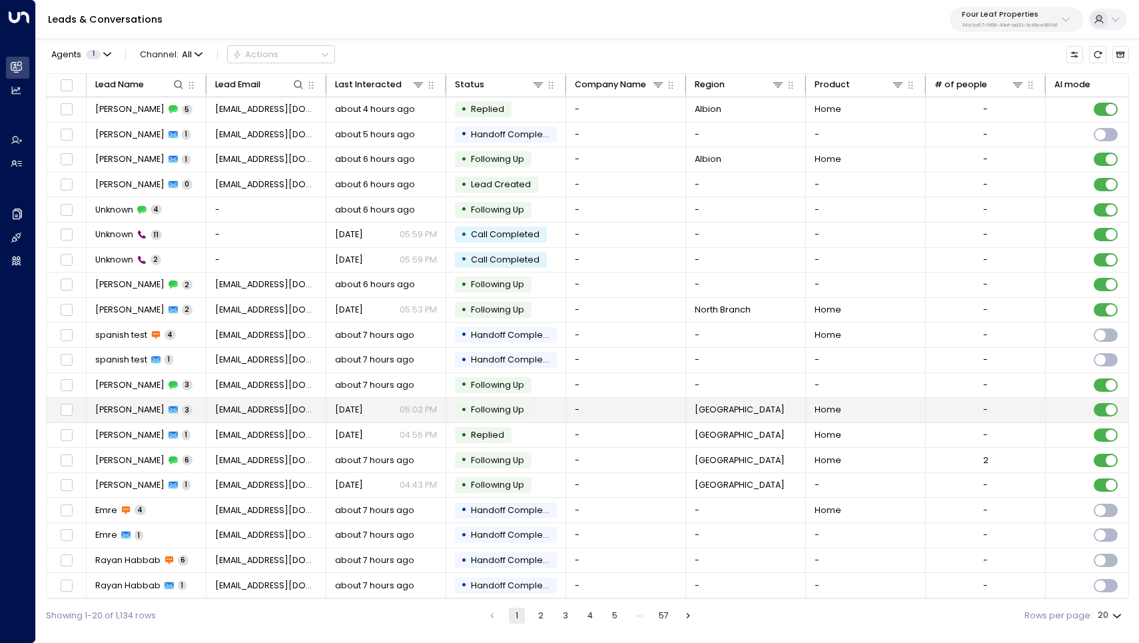
click at [106, 404] on span "[PERSON_NAME]" at bounding box center [129, 410] width 69 height 12
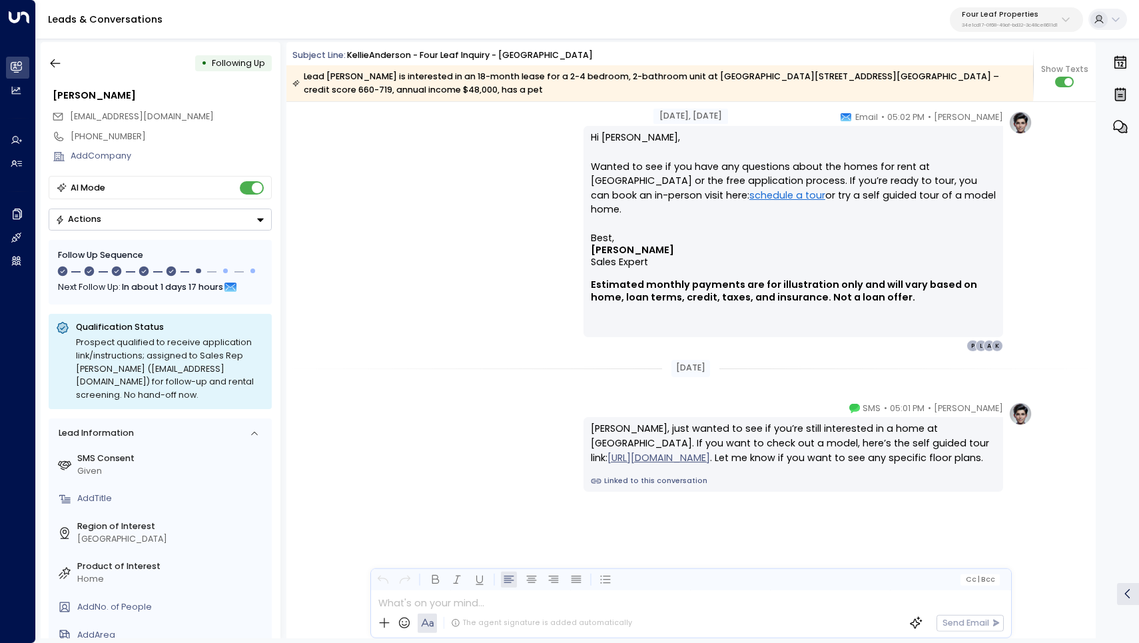
scroll to position [2053, 0]
click at [59, 69] on icon "button" at bounding box center [55, 63] width 13 height 13
